Goal: Task Accomplishment & Management: Complete application form

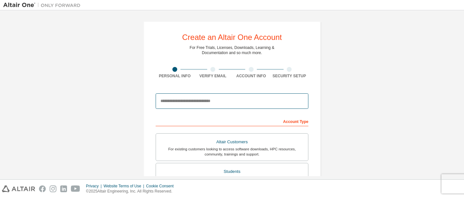
click at [196, 104] on input "email" at bounding box center [232, 100] width 153 height 15
type input "**********"
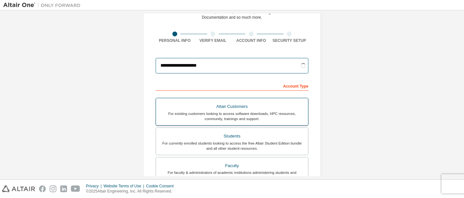
scroll to position [37, 0]
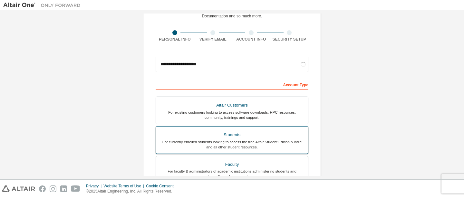
click at [240, 138] on div "Students" at bounding box center [232, 134] width 144 height 9
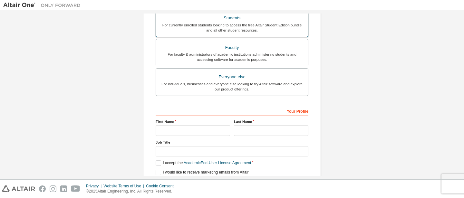
scroll to position [157, 0]
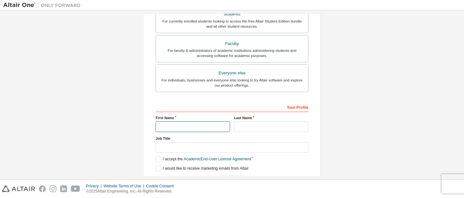
click at [183, 126] on input "text" at bounding box center [193, 126] width 74 height 11
type input "**********"
click at [244, 125] on input "text" at bounding box center [271, 126] width 74 height 11
type input "***"
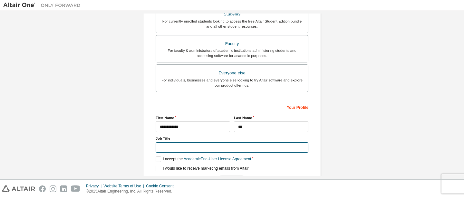
click at [197, 146] on input "text" at bounding box center [232, 147] width 153 height 11
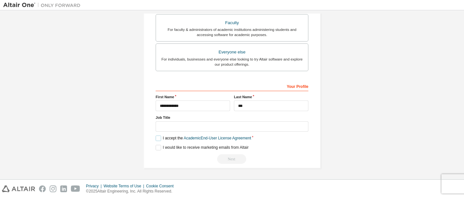
click at [157, 139] on label "I accept the Academic End-User License Agreement" at bounding box center [203, 138] width 95 height 5
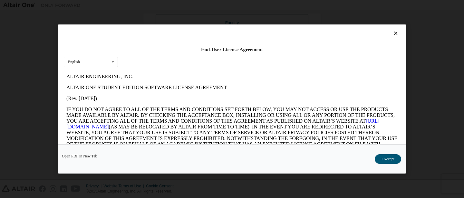
scroll to position [0, 0]
click at [387, 159] on button "I Accept" at bounding box center [387, 159] width 26 height 10
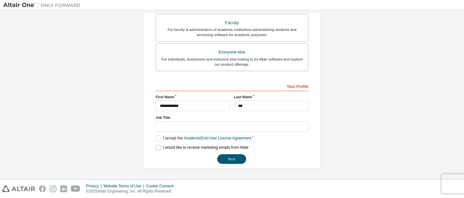
click at [158, 148] on label "I would like to receive marketing emails from Altair" at bounding box center [202, 147] width 93 height 5
click at [233, 159] on button "Next" at bounding box center [231, 159] width 29 height 10
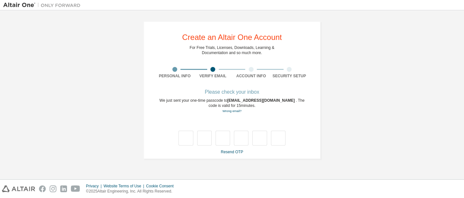
type input "*"
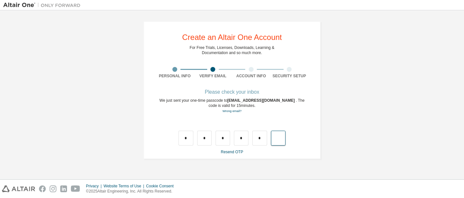
type input "*"
